Goal: Information Seeking & Learning: Learn about a topic

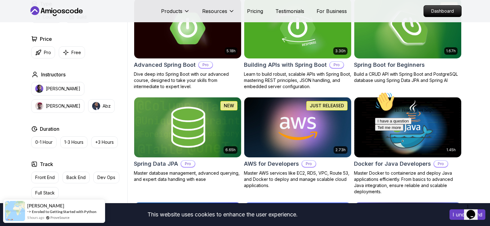
scroll to position [155, 0]
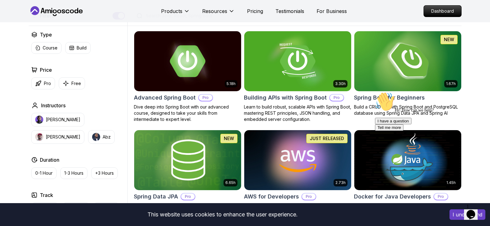
click at [400, 65] on img at bounding box center [408, 61] width 112 height 63
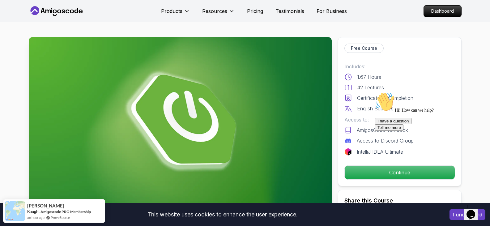
click at [395, 92] on div at bounding box center [430, 92] width 111 height 0
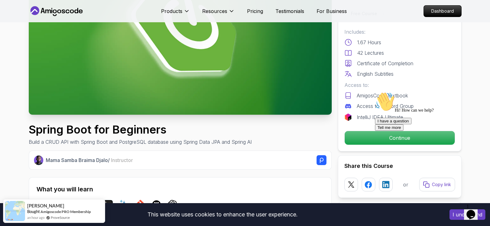
click at [399, 92] on div at bounding box center [430, 92] width 111 height 0
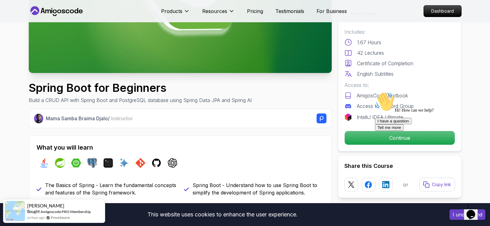
scroll to position [124, 0]
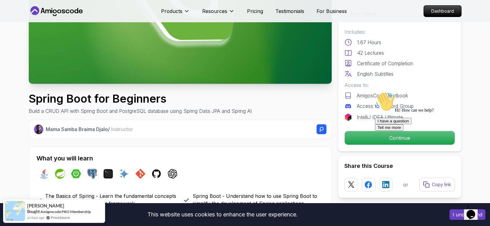
click at [375, 92] on icon "Chat attention grabber" at bounding box center [375, 92] width 0 height 0
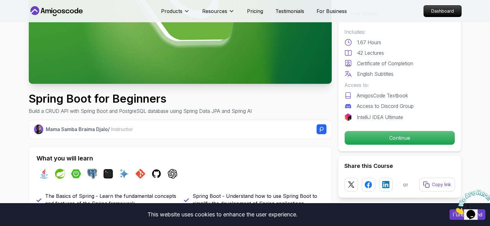
click at [455, 210] on icon "Close" at bounding box center [455, 212] width 0 height 5
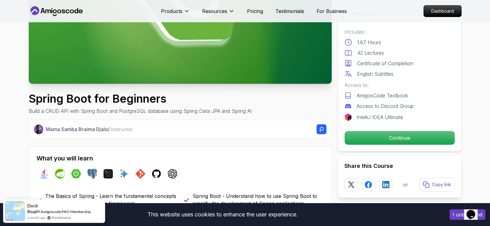
click at [472, 211] on icon "$i18n('chat', 'chat_widget')" at bounding box center [471, 214] width 9 height 9
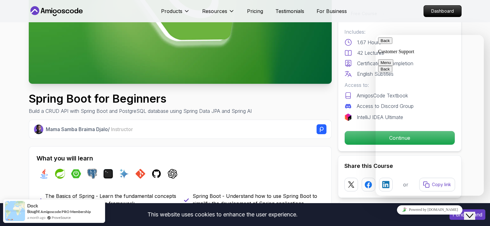
click at [459, 214] on div "Powered by [DOMAIN_NAME]" at bounding box center [429, 209] width 103 height 9
drag, startPoint x: 477, startPoint y: 26, endPoint x: 105, endPoint y: 2, distance: 373.0
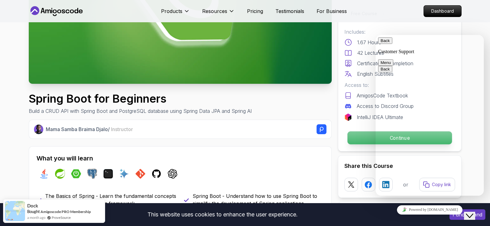
click at [364, 139] on p "Continue" at bounding box center [399, 138] width 105 height 13
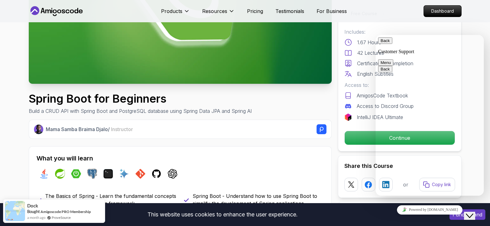
click at [379, 45] on div "Back Customer Support Menu" at bounding box center [429, 51] width 103 height 28
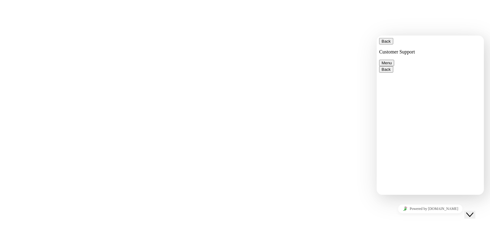
click at [380, 44] on div "Back Customer Support Menu" at bounding box center [430, 52] width 103 height 28
click at [385, 43] on div "Back Customer Support Menu" at bounding box center [434, 51] width 103 height 28
click at [479, 212] on button "Close Chat This icon closes the chat window." at bounding box center [474, 216] width 11 height 8
